Goal: Navigation & Orientation: Find specific page/section

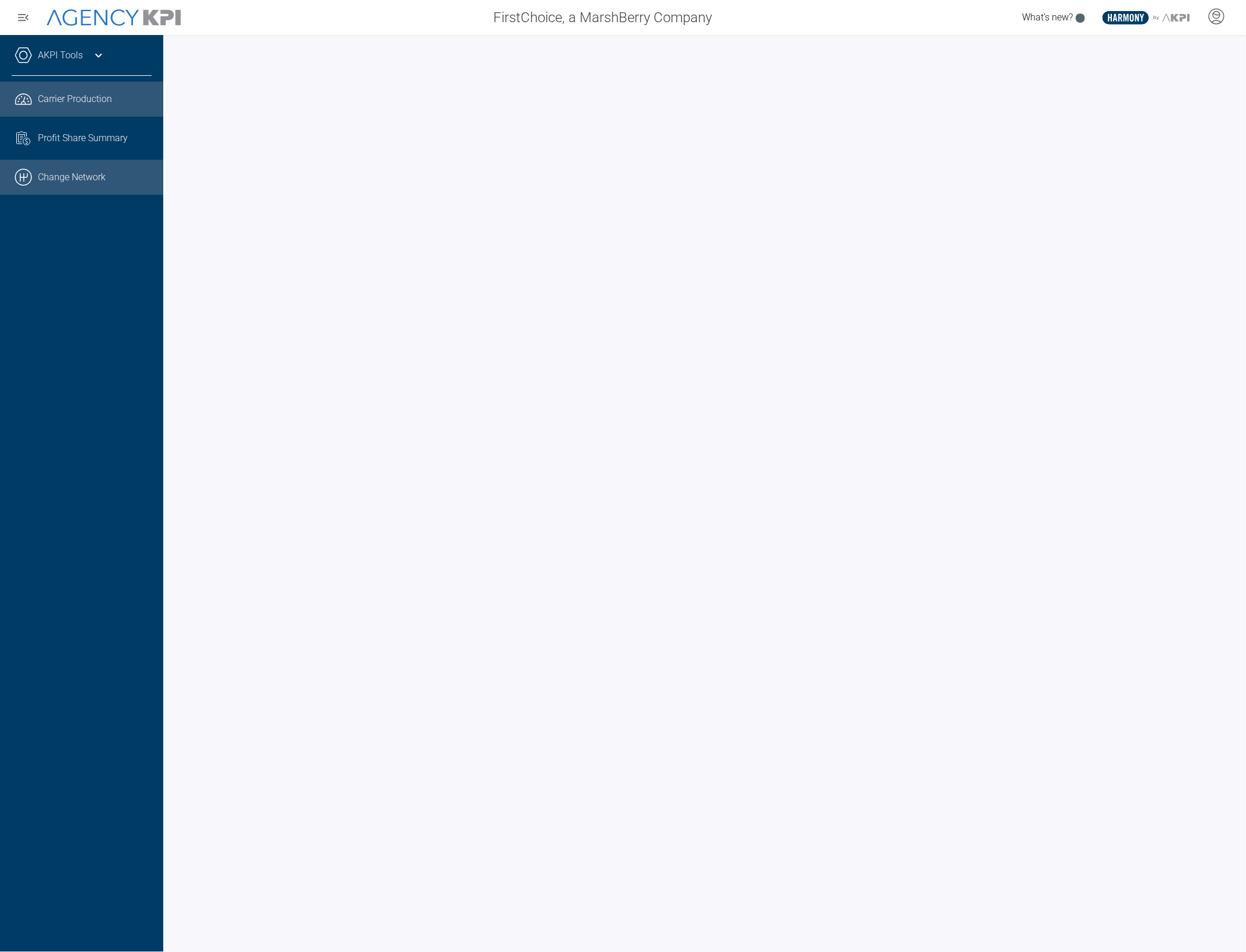
click at [53, 168] on link ".cls-1{fill:none;stroke:#000;stroke-linecap:round;stroke-linejoin:round;stroke-…" at bounding box center [81, 177] width 164 height 35
click at [80, 62] on div "AKPI Tools" at bounding box center [81, 61] width 140 height 29
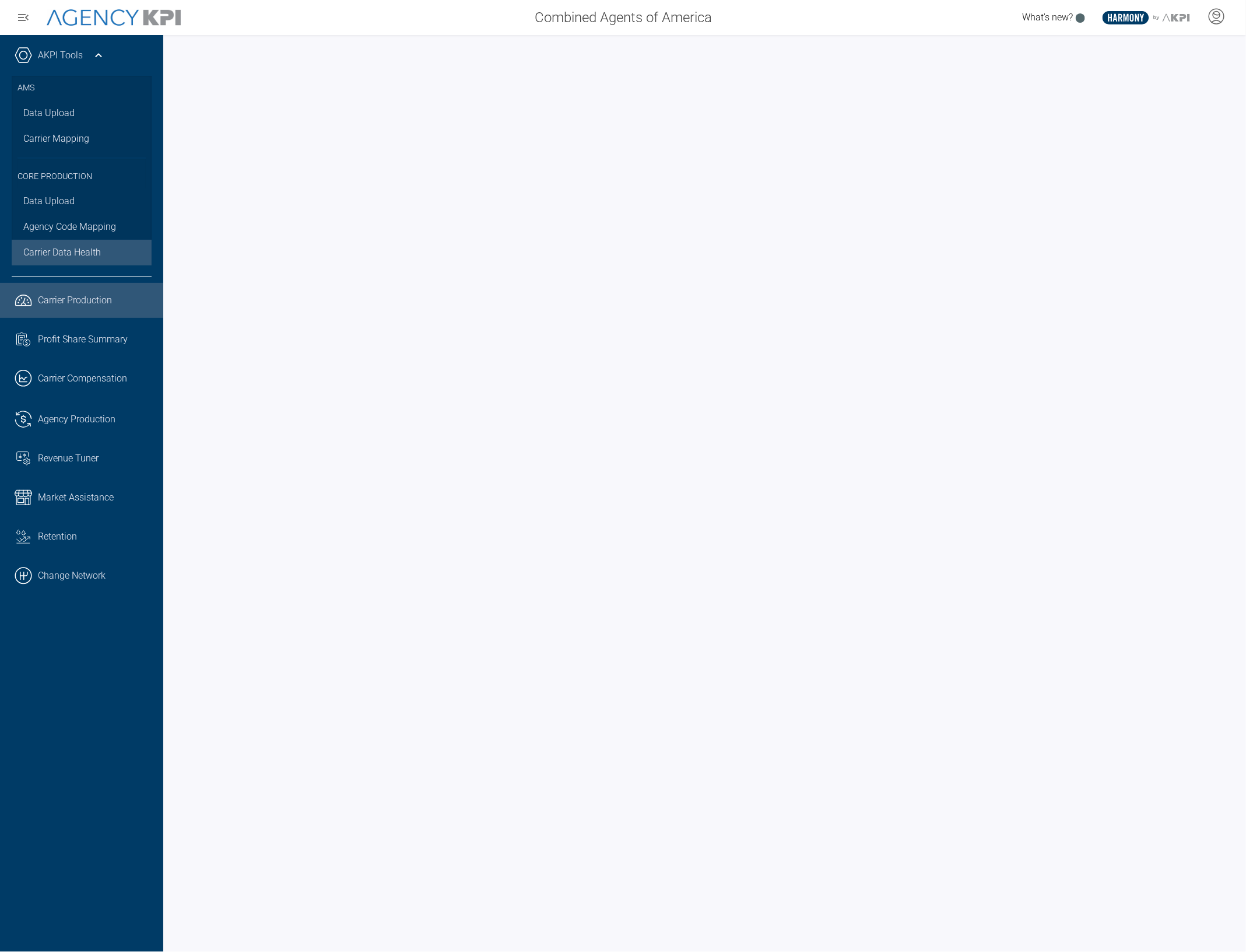
click at [84, 259] on span "Carrier Data Health" at bounding box center [62, 253] width 78 height 14
click at [64, 430] on link ".cls-1{fill:none;stroke:#221f20;stroke-linecap:round;stroke-linejoin:round;stro…" at bounding box center [81, 419] width 164 height 35
click at [116, 304] on div "Carrier Production" at bounding box center [94, 301] width 114 height 14
click at [1244, 404] on div at bounding box center [705, 493] width 1082 height 917
click at [70, 248] on span "Carrier Data Health" at bounding box center [62, 253] width 78 height 14
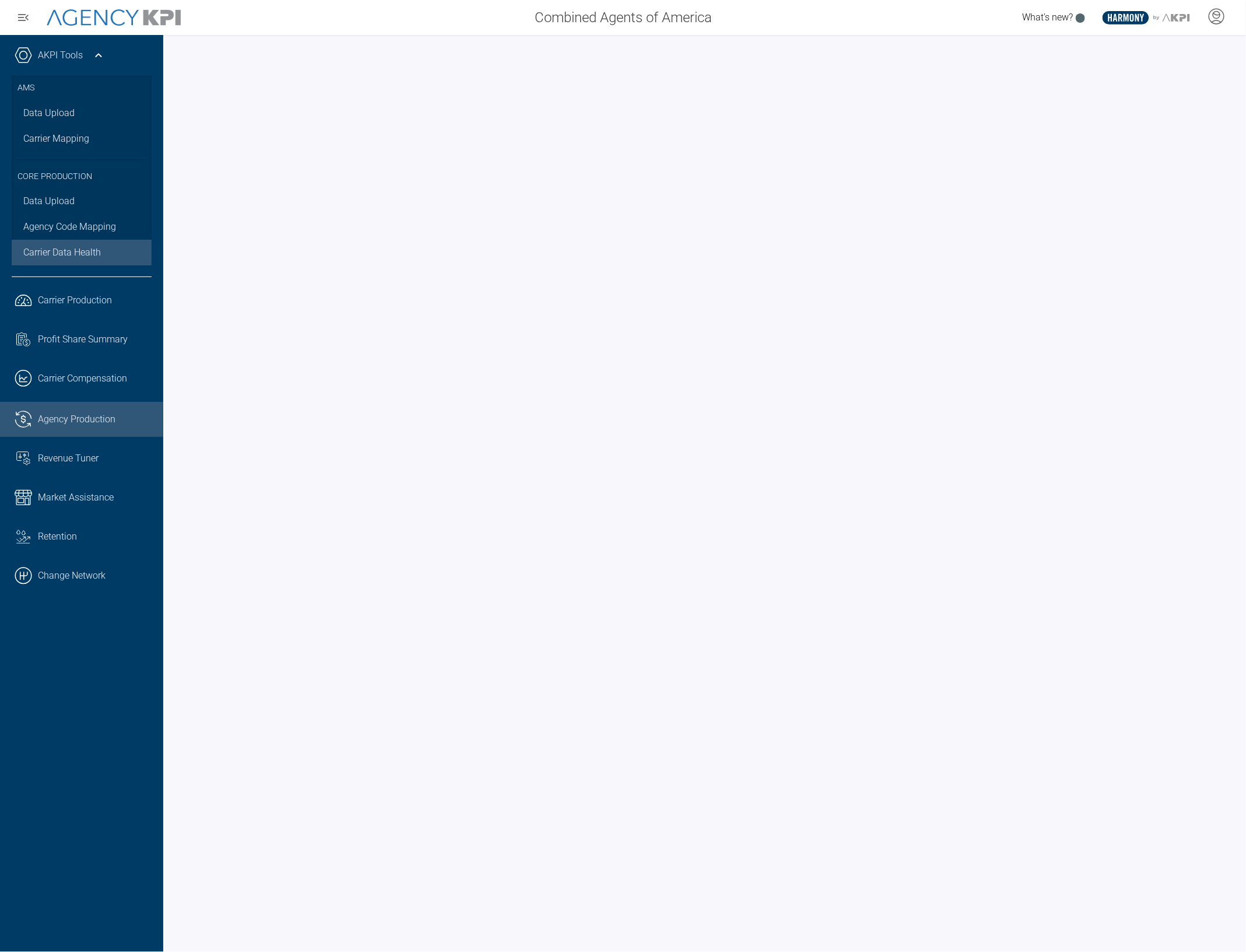
click at [81, 417] on span "Agency Production" at bounding box center [76, 419] width 78 height 14
click at [118, 704] on div "AKPI Tools AMS Data Upload Carrier Mapping Core Production Data Upload Agency C…" at bounding box center [81, 493] width 164 height 917
